Goal: Transaction & Acquisition: Register for event/course

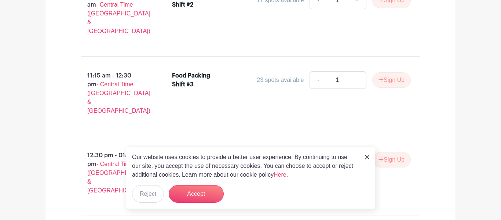
scroll to position [601, 0]
click at [367, 157] on img at bounding box center [367, 157] width 4 height 4
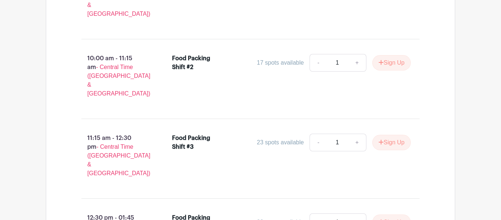
scroll to position [538, 0]
click at [357, 134] on link "+" at bounding box center [357, 143] width 18 height 18
click at [318, 134] on link "-" at bounding box center [318, 143] width 17 height 18
type input "1"
click at [400, 135] on button "Sign Up" at bounding box center [391, 142] width 39 height 15
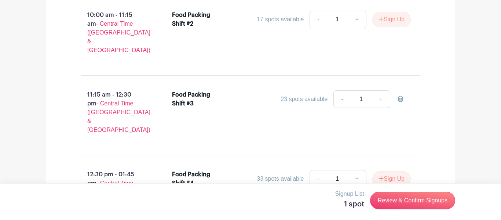
scroll to position [584, 0]
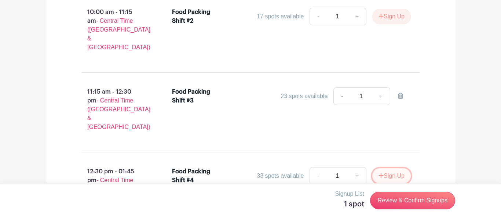
click at [387, 168] on button "Sign Up" at bounding box center [391, 175] width 39 height 15
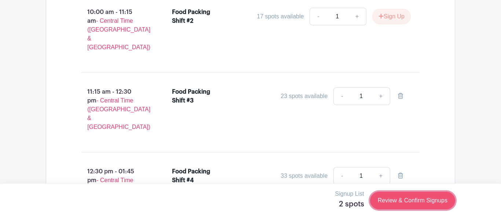
click at [431, 199] on link "Review & Confirm Signups" at bounding box center [412, 200] width 85 height 18
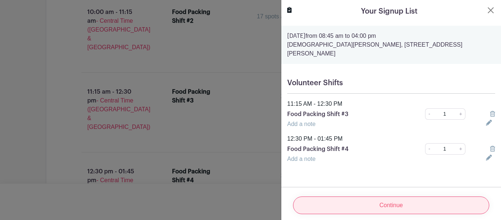
click at [384, 204] on input "Continue" at bounding box center [391, 205] width 196 height 18
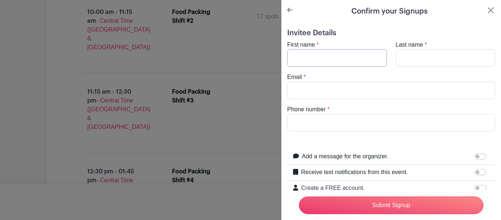
click at [340, 57] on input "First name" at bounding box center [337, 58] width 100 height 18
type input "[PERSON_NAME]"
click at [438, 49] on input "Last name" at bounding box center [446, 58] width 100 height 18
type input "[PERSON_NAME]"
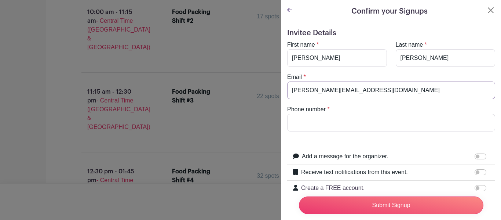
type input "[PERSON_NAME][EMAIL_ADDRESS][DOMAIN_NAME]"
click at [422, 118] on input "Phone number" at bounding box center [391, 123] width 208 height 18
type input "3"
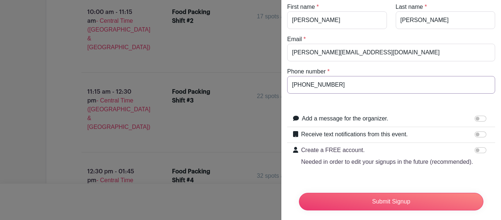
scroll to position [43, 0]
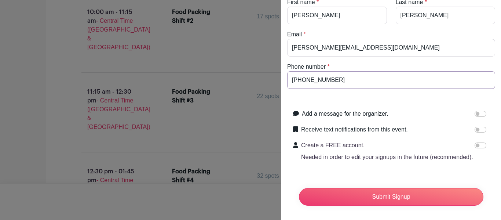
type input "[PHONE_NUMBER]"
click at [482, 114] on input "Add a message for the organizer." at bounding box center [481, 114] width 12 height 6
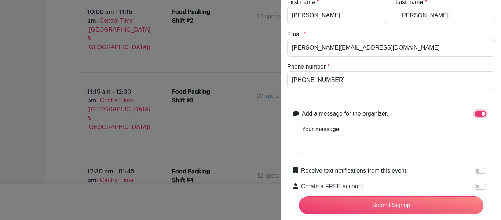
click at [481, 114] on input "Add a message for the organizer." at bounding box center [481, 114] width 12 height 6
checkbox input "false"
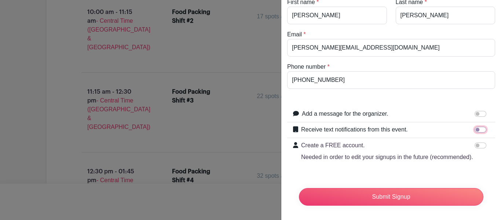
click at [476, 131] on input "Receive text notifications from this event." at bounding box center [481, 130] width 12 height 6
checkbox input "true"
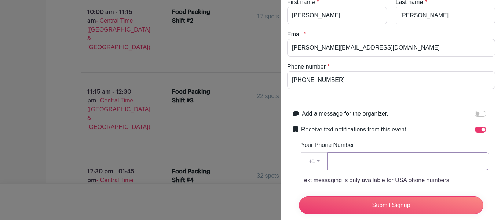
click at [380, 167] on input "Your Phone Number" at bounding box center [408, 161] width 162 height 18
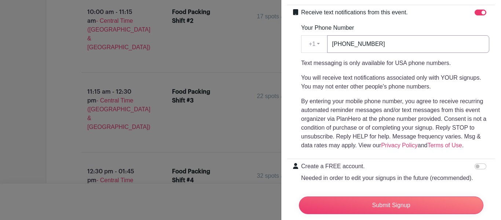
scroll to position [184, 0]
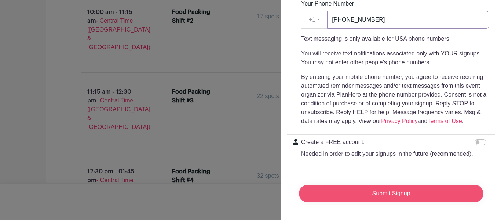
type input "[PHONE_NUMBER]"
click at [441, 198] on input "Submit Signup" at bounding box center [391, 193] width 184 height 18
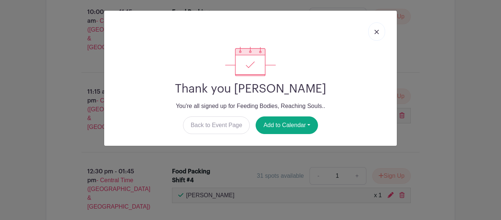
click at [375, 36] on link at bounding box center [376, 31] width 17 height 18
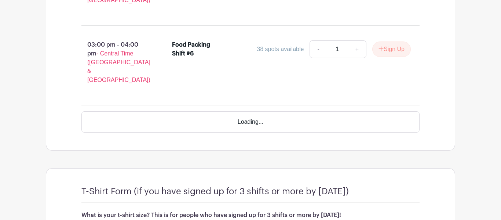
scroll to position [849, 0]
